Goal: Contribute content: Add original content to the website for others to see

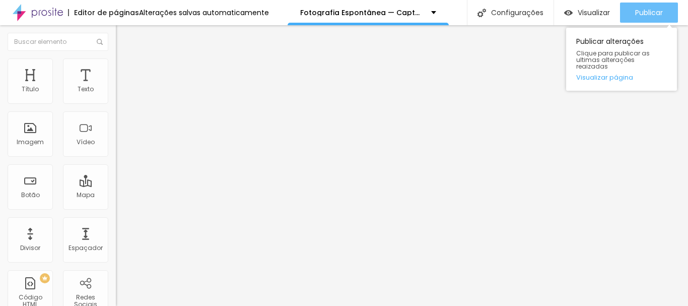
click at [645, 14] on span "Publicar" at bounding box center [650, 13] width 28 height 8
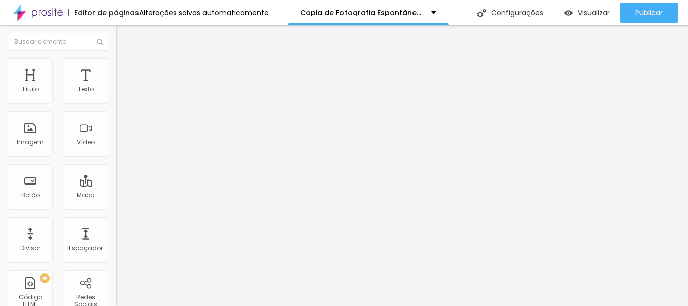
click at [116, 87] on span "Trocar imagem" at bounding box center [143, 82] width 55 height 9
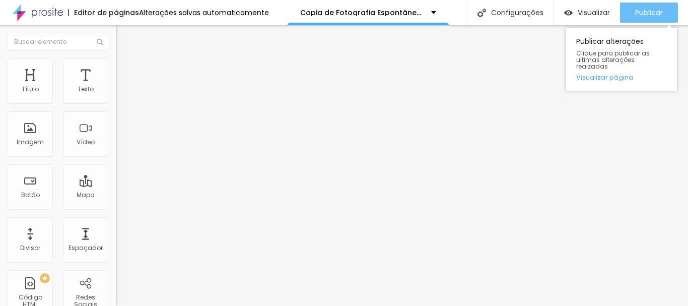
click at [644, 9] on span "Publicar" at bounding box center [650, 13] width 28 height 8
click at [627, 12] on button "Publicar" at bounding box center [649, 13] width 58 height 20
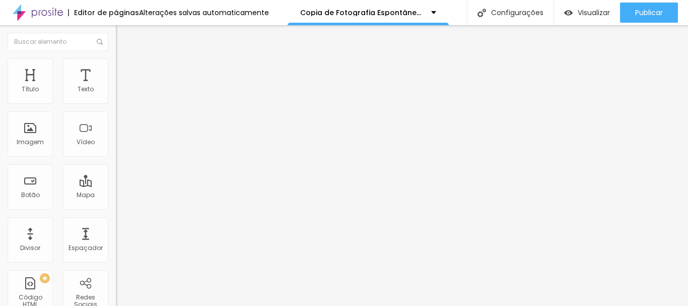
click at [125, 70] on span "Estilo" at bounding box center [133, 65] width 16 height 9
type input "45"
type input "50"
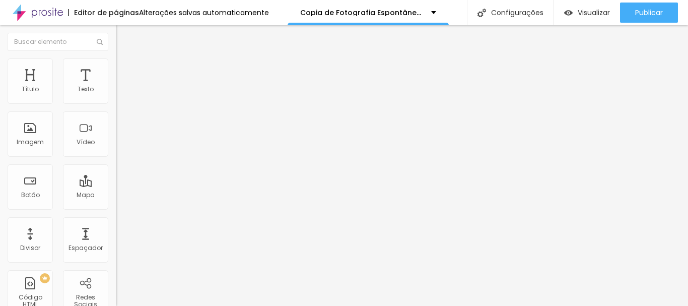
type input "55"
drag, startPoint x: 33, startPoint y: 110, endPoint x: 60, endPoint y: 111, distance: 27.2
type input "55"
click at [116, 103] on input "range" at bounding box center [148, 99] width 65 height 8
type input "60"
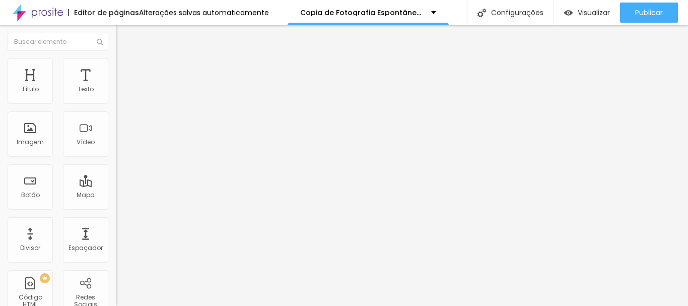
type input "60"
type input "65"
type input "70"
drag, startPoint x: 60, startPoint y: 109, endPoint x: 75, endPoint y: 107, distance: 14.7
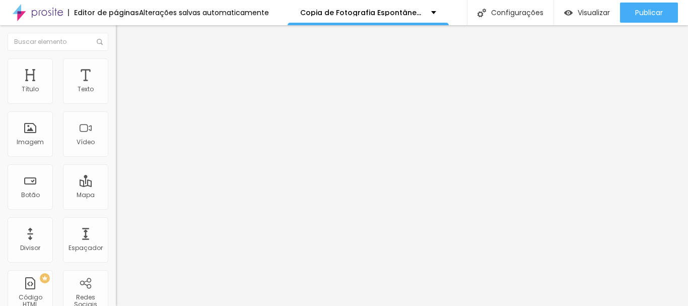
type input "70"
click at [116, 103] on input "range" at bounding box center [148, 99] width 65 height 8
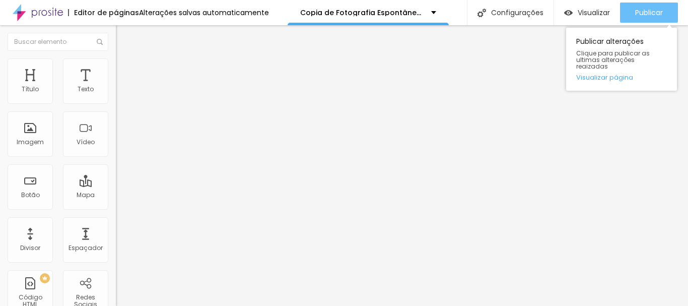
click at [648, 9] on span "Publicar" at bounding box center [650, 13] width 28 height 8
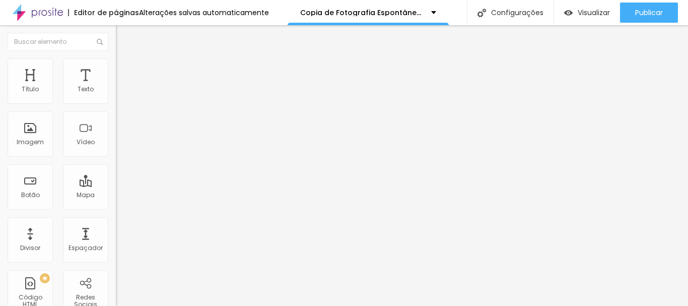
type input "75"
type input "80"
type input "85"
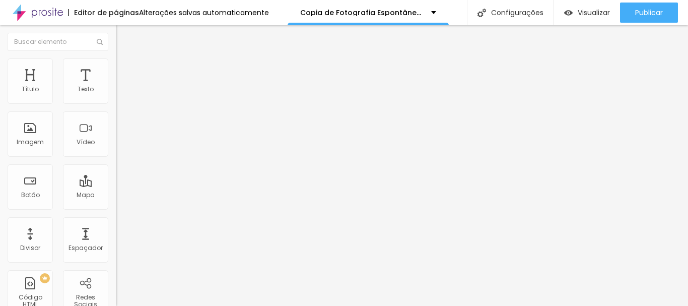
type input "85"
type input "90"
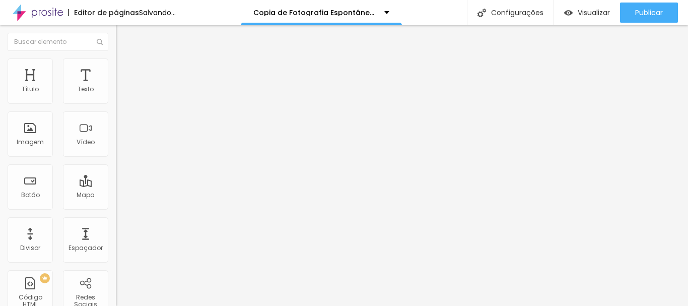
drag, startPoint x: 75, startPoint y: 108, endPoint x: 92, endPoint y: 110, distance: 17.8
type input "90"
click at [116, 103] on input "range" at bounding box center [148, 99] width 65 height 8
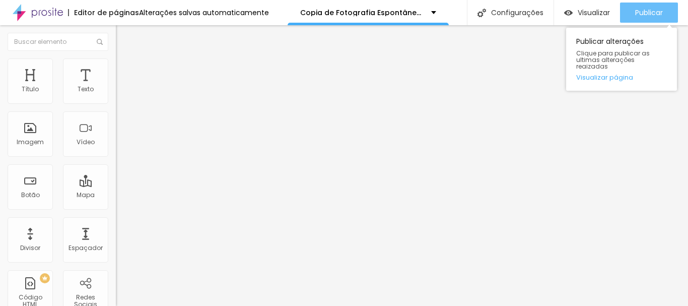
click at [652, 12] on span "Publicar" at bounding box center [650, 13] width 28 height 8
click at [652, 10] on span "Publicar" at bounding box center [650, 13] width 28 height 8
click at [641, 12] on span "Publicar" at bounding box center [650, 13] width 28 height 8
